Goal: Task Accomplishment & Management: Manage account settings

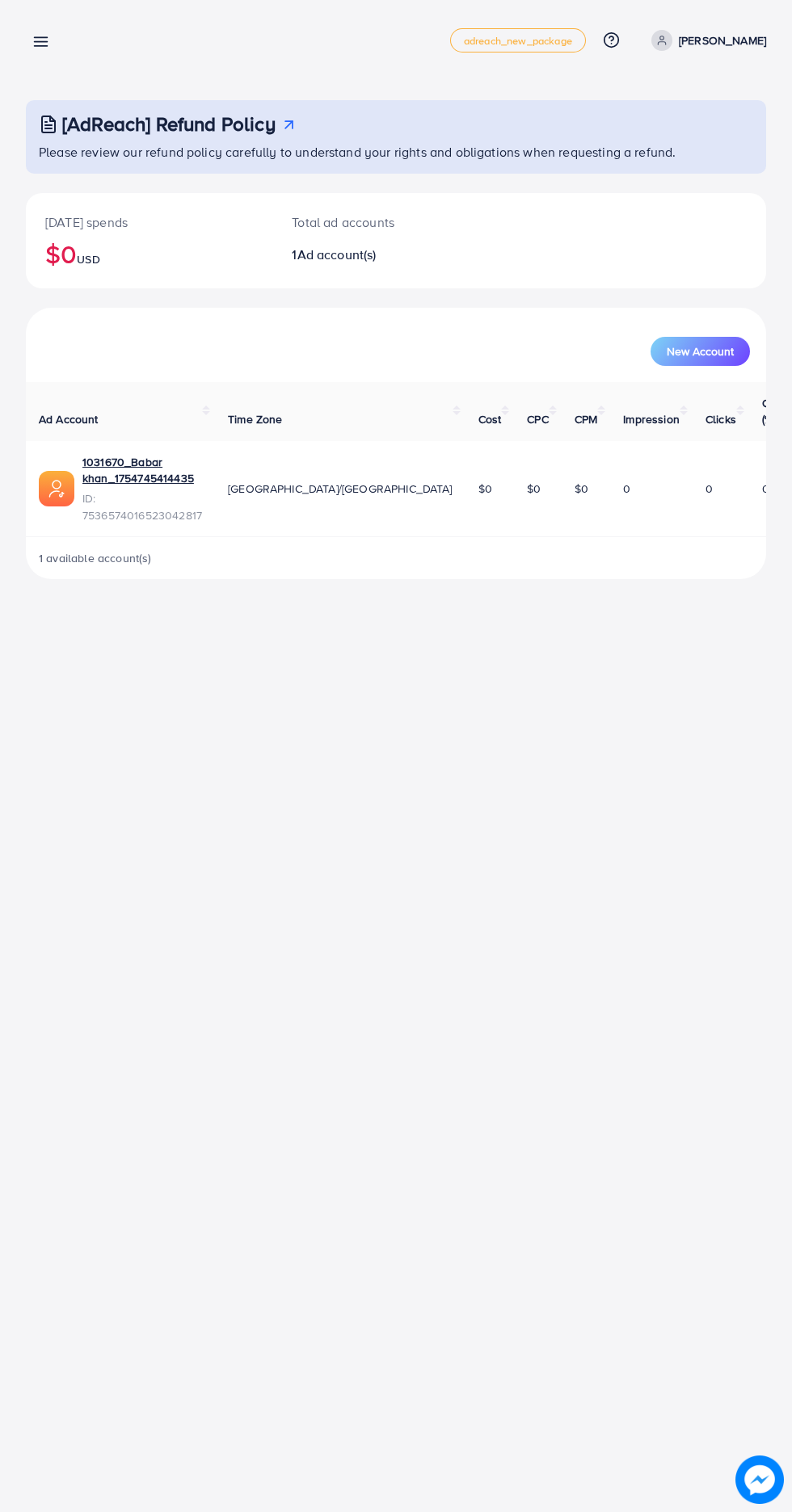
click at [733, 350] on button "New Account" at bounding box center [700, 352] width 99 height 29
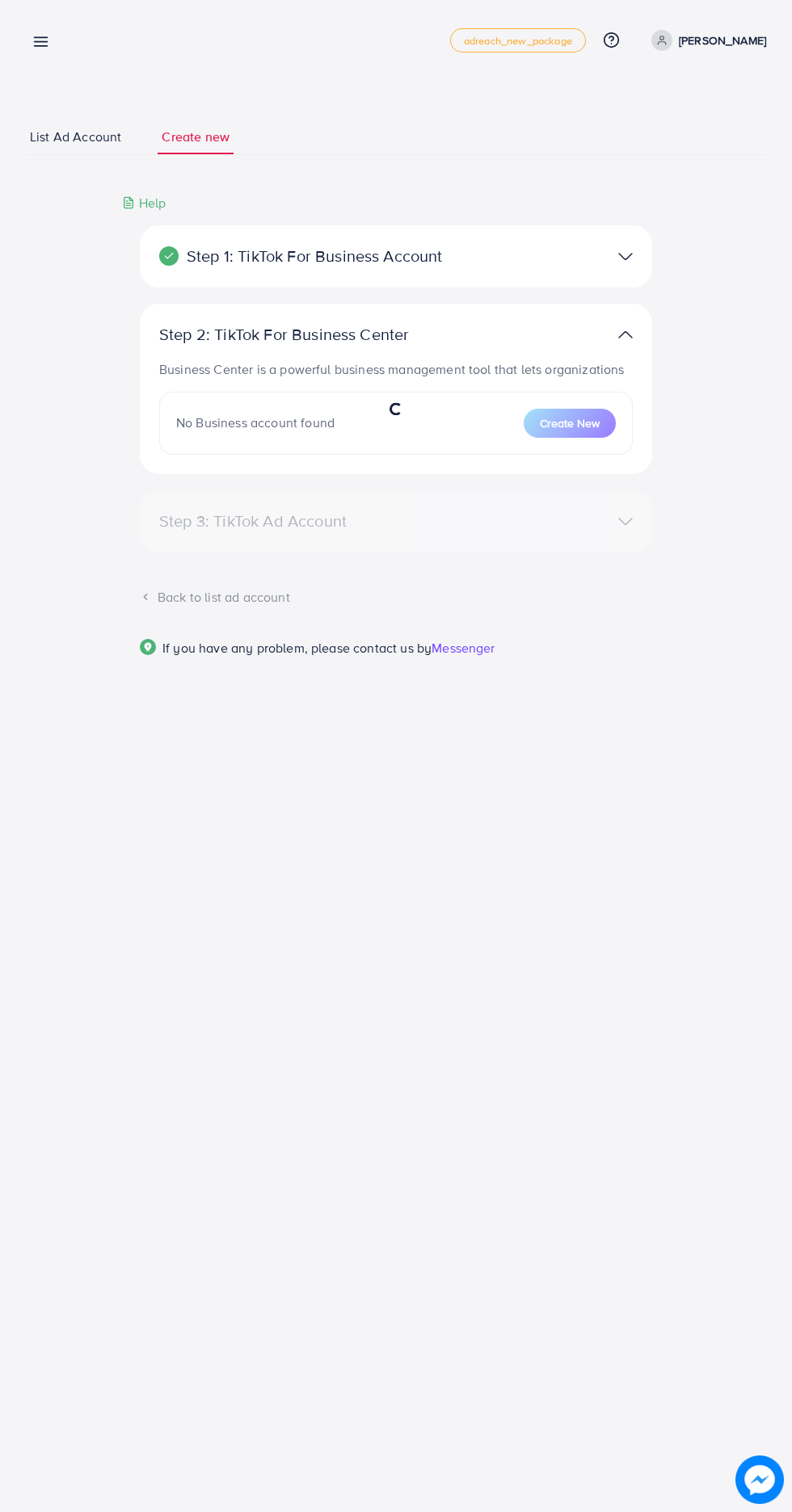
click at [724, 347] on div "Step 1: TikTok For Business Account Connect to TikTok for Business to access al…" at bounding box center [396, 445] width 766 height 503
select select
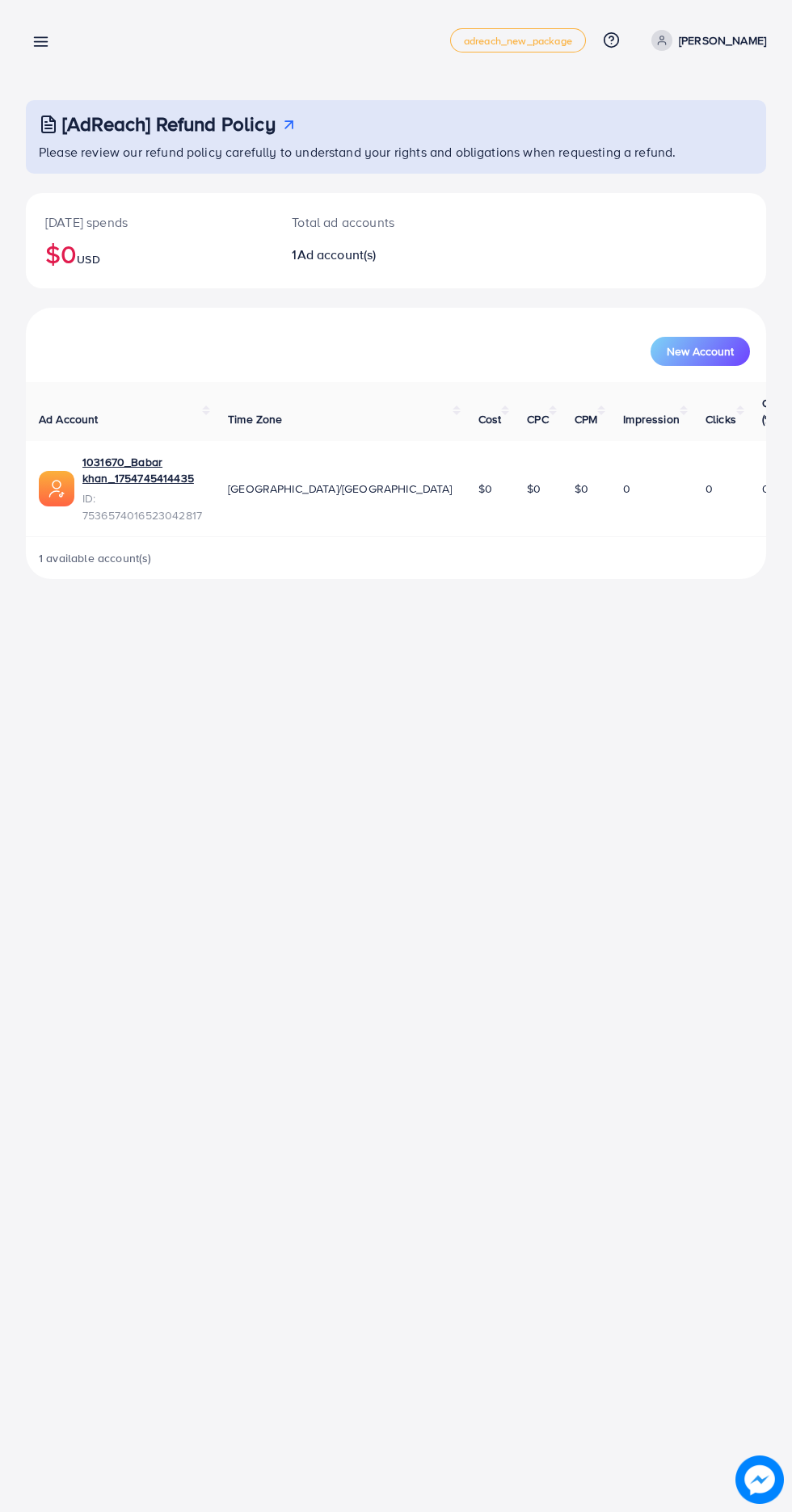
click at [41, 38] on line at bounding box center [42, 38] width 13 height 0
